Goal: Use online tool/utility: Utilize a website feature to perform a specific function

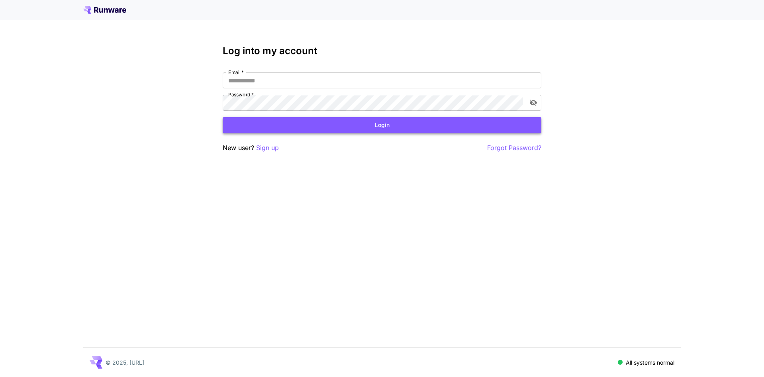
type input "**********"
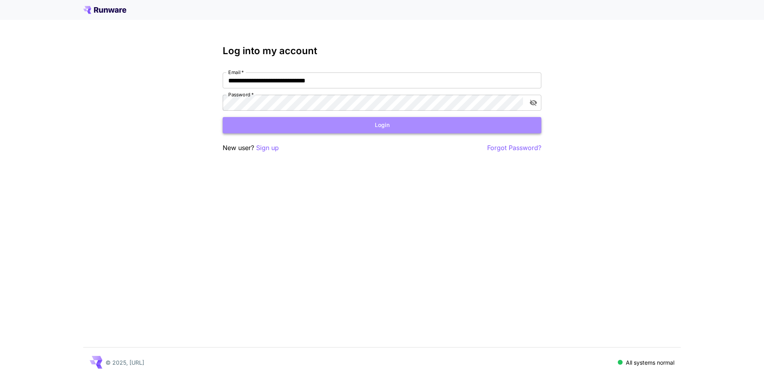
click at [365, 129] on button "Login" at bounding box center [382, 125] width 319 height 16
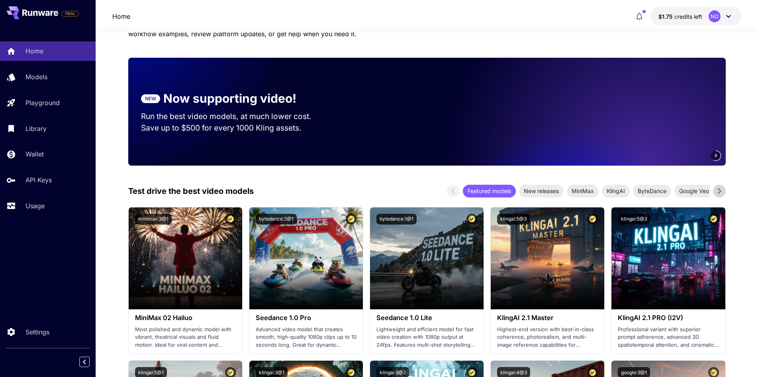
scroll to position [119, 0]
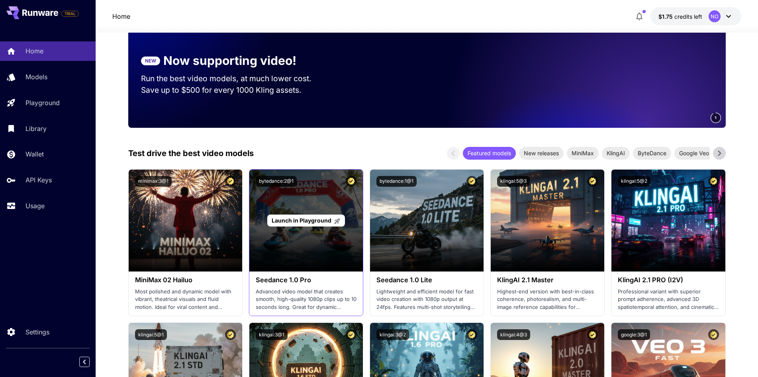
click at [311, 255] on div "Launch in Playground" at bounding box center [306, 221] width 114 height 102
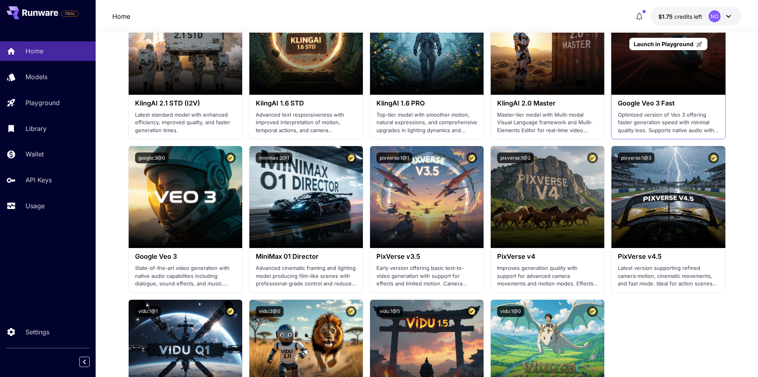
scroll to position [518, 0]
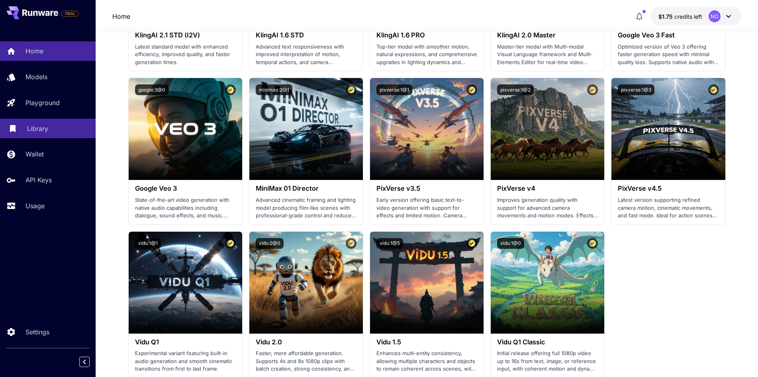
click at [41, 131] on p "Library" at bounding box center [37, 129] width 21 height 10
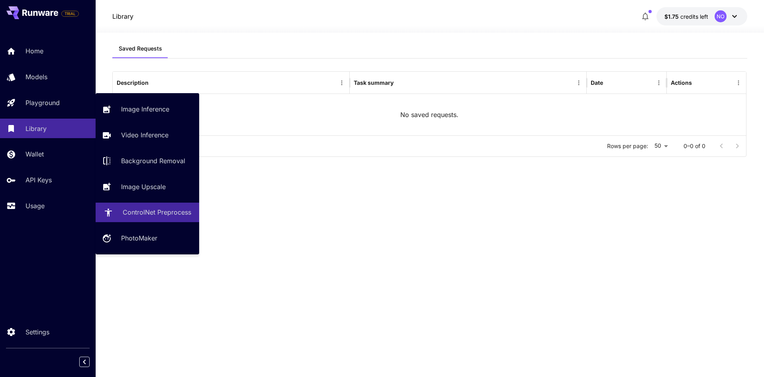
click at [157, 209] on p "ControlNet Preprocess" at bounding box center [157, 213] width 69 height 10
